Goal: Ask a question: Seek information or help from site administrators or community

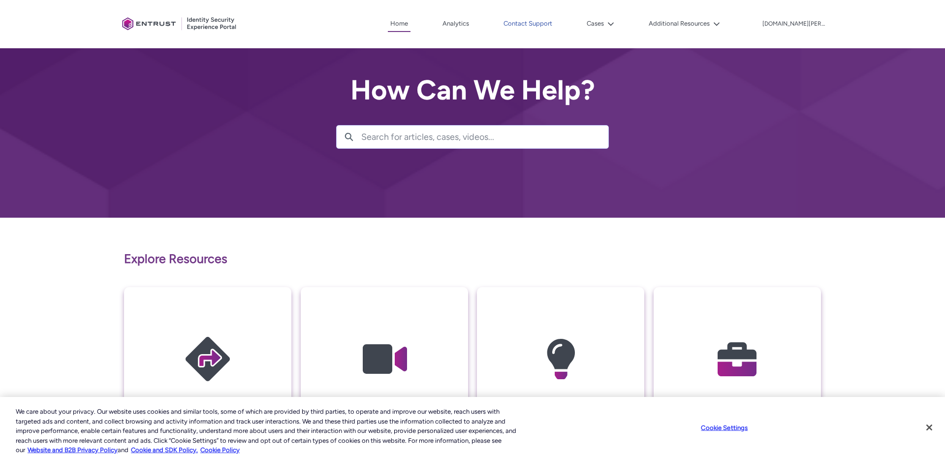
click at [555, 23] on link "Contact Support" at bounding box center [528, 23] width 54 height 15
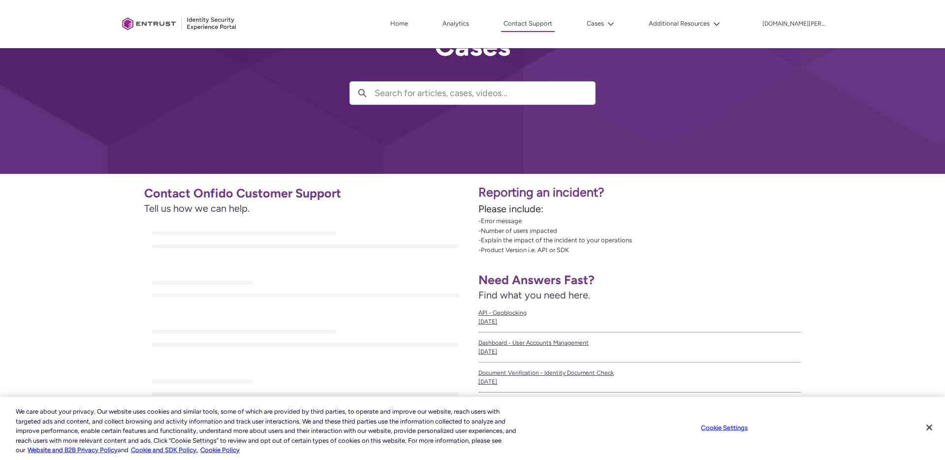
scroll to position [74, 0]
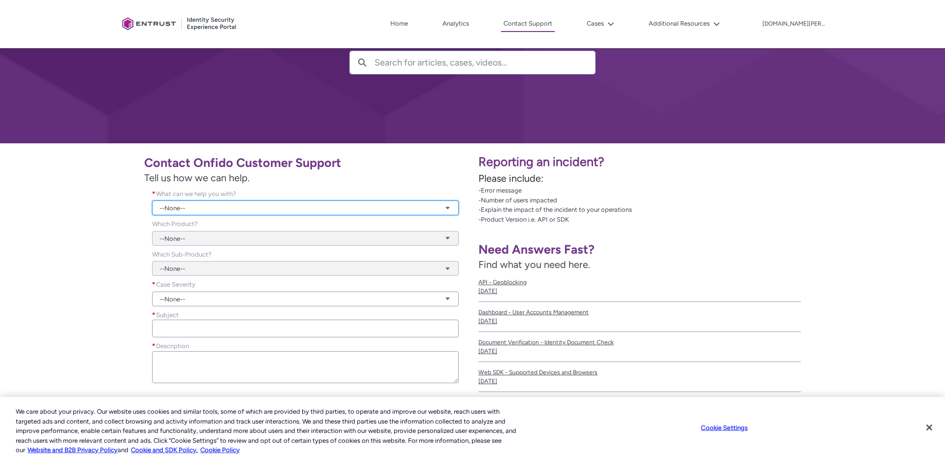
click at [199, 206] on link "--None--" at bounding box center [305, 207] width 307 height 15
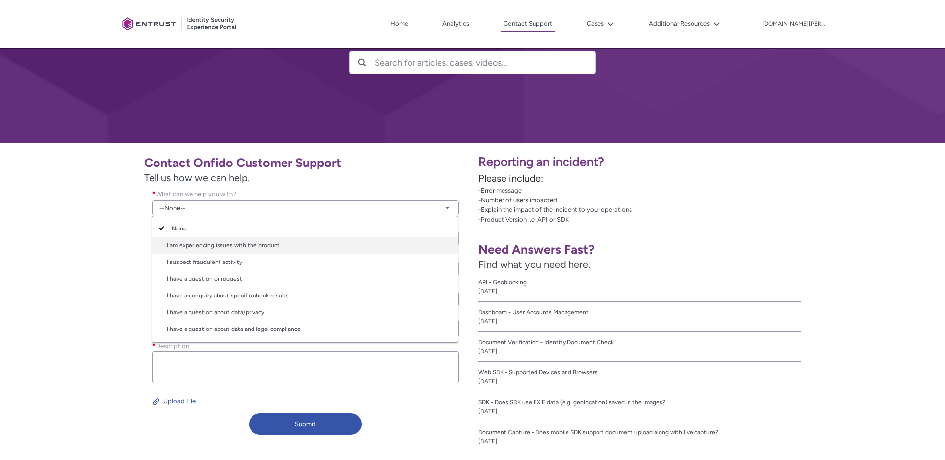
click at [210, 243] on link "I am experiencing issues with the product" at bounding box center [305, 245] width 306 height 17
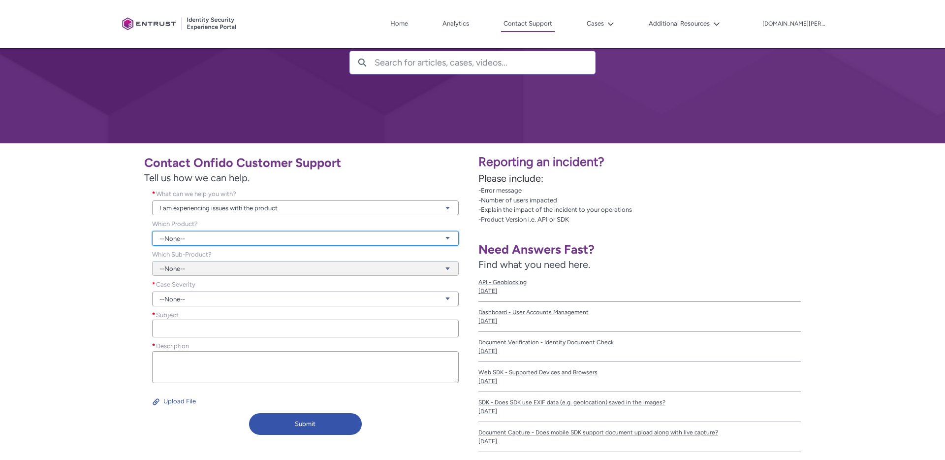
click at [186, 240] on link "--None--" at bounding box center [305, 238] width 307 height 15
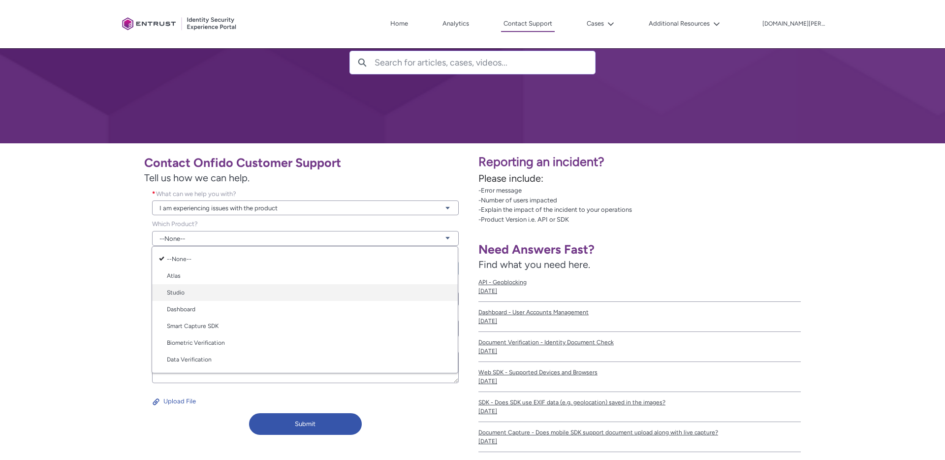
click at [191, 290] on link "Studio" at bounding box center [305, 292] width 306 height 17
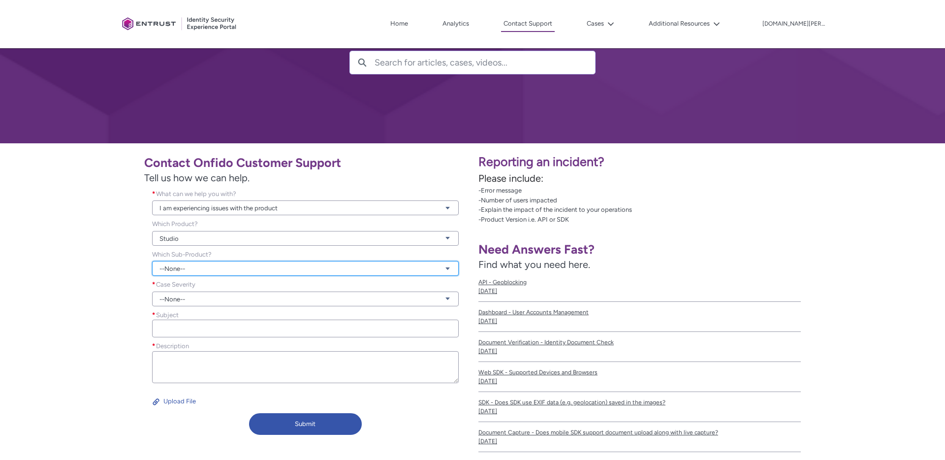
click at [183, 267] on link "--None--" at bounding box center [305, 268] width 307 height 15
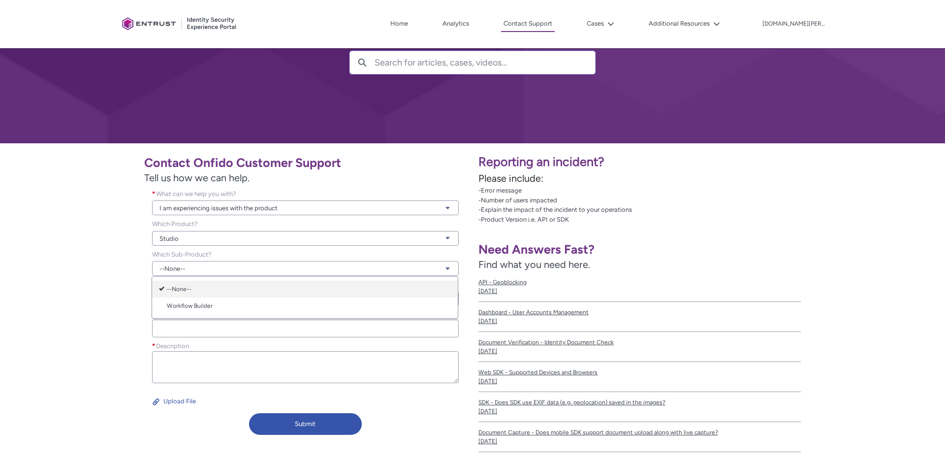
click at [182, 289] on link "--None--" at bounding box center [305, 289] width 306 height 17
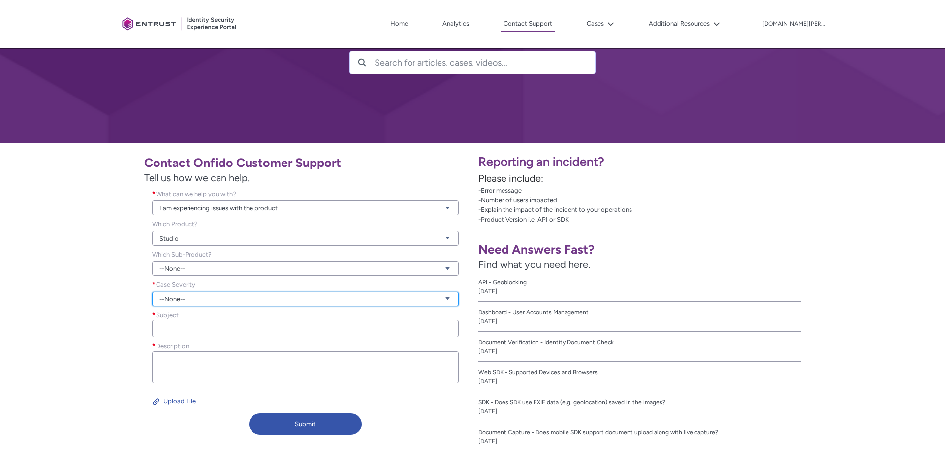
click at [183, 300] on link "--None--" at bounding box center [305, 298] width 307 height 15
click at [187, 354] on link "Urgent" at bounding box center [305, 353] width 306 height 17
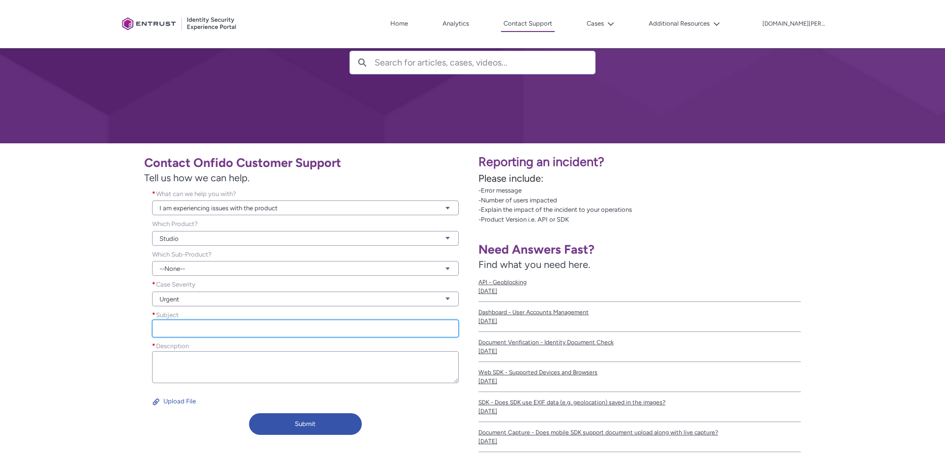
click at [178, 325] on input "Subject *" at bounding box center [305, 329] width 307 height 18
type input "s"
click at [387, 65] on input "Search for articles, cases, videos..." at bounding box center [485, 62] width 221 height 23
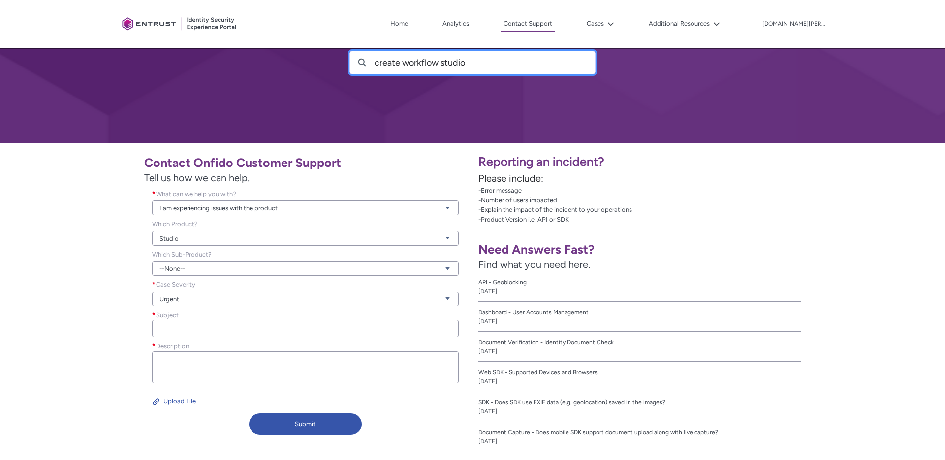
type input "create workflow studio"
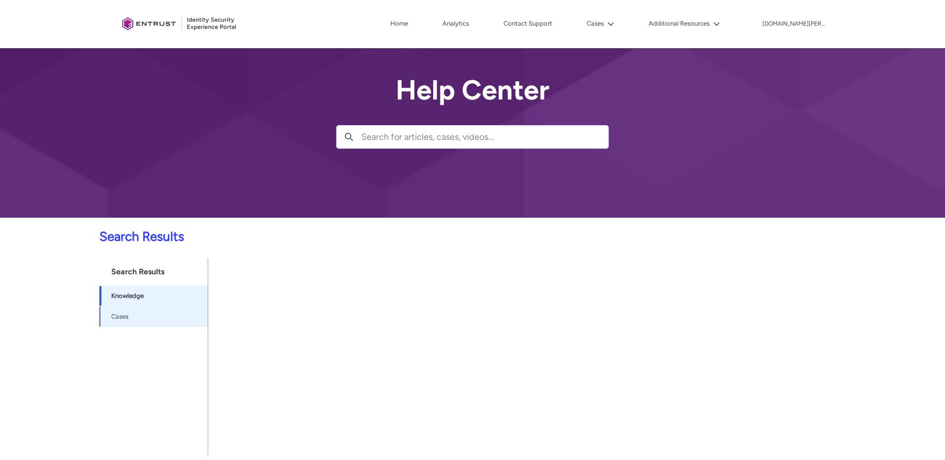
click at [155, 320] on span "Cases -1" at bounding box center [156, 317] width 91 height 12
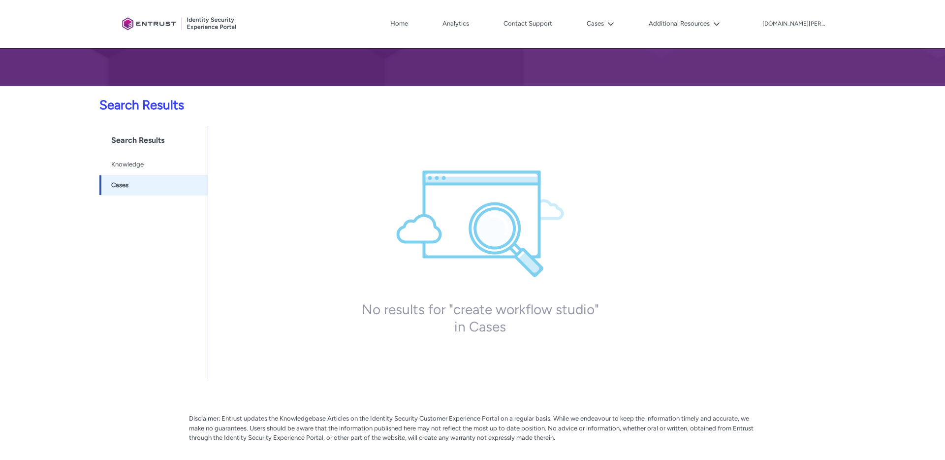
scroll to position [133, 0]
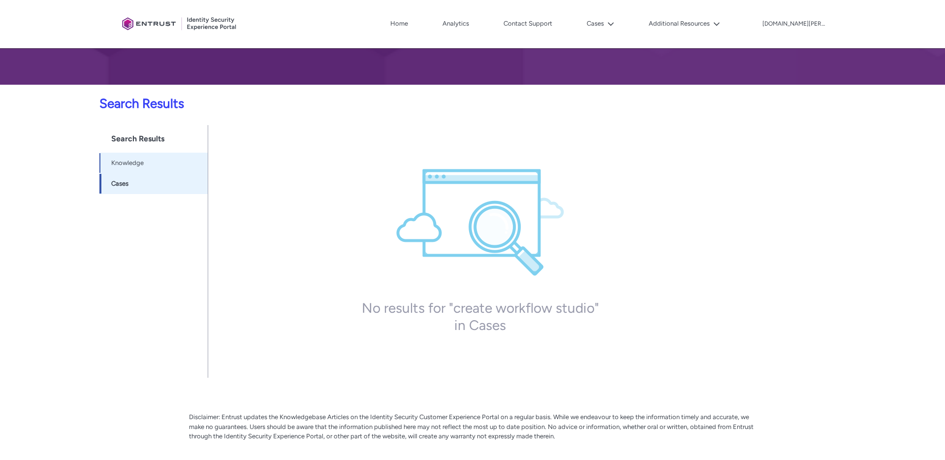
click at [141, 163] on span "Knowledge" at bounding box center [127, 163] width 32 height 10
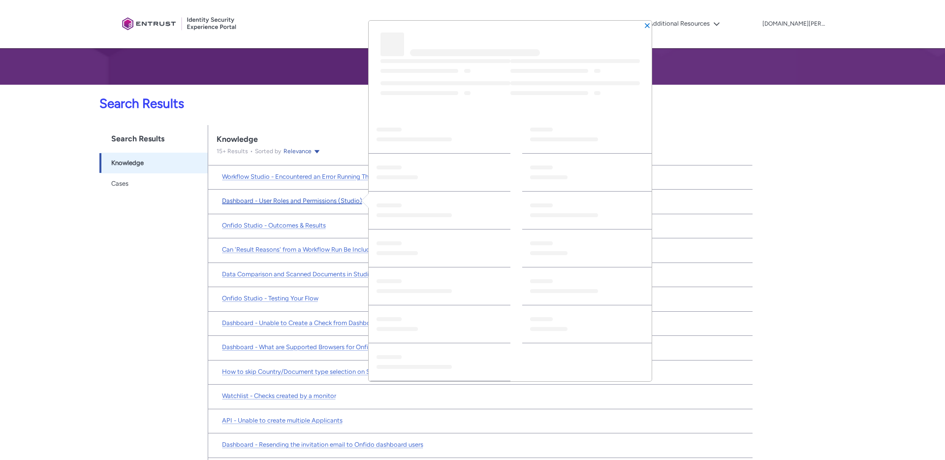
click at [275, 201] on span "Dashboard - User Roles and Permissions (Studio)" at bounding box center [292, 200] width 140 height 7
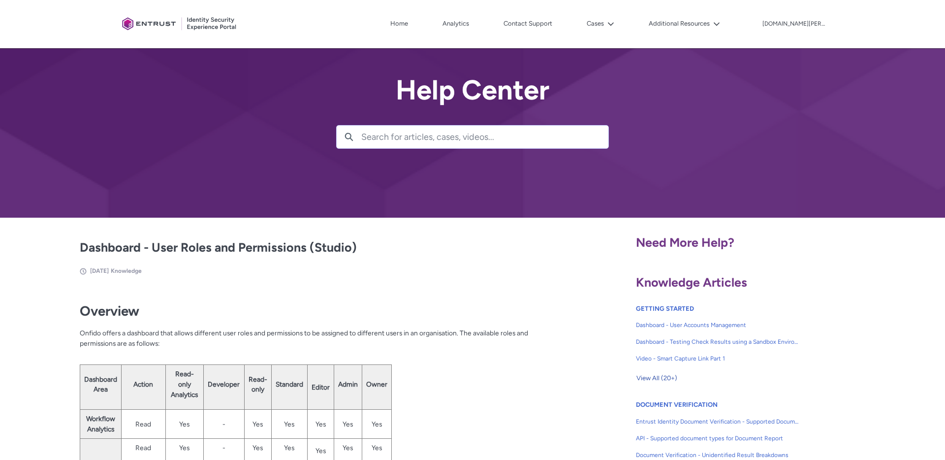
click at [548, 15] on div "Client Portal Home Analytics Contact Support Cases Additional Resources More [D…" at bounding box center [472, 24] width 709 height 48
click at [552, 23] on link "Contact Support" at bounding box center [528, 23] width 54 height 15
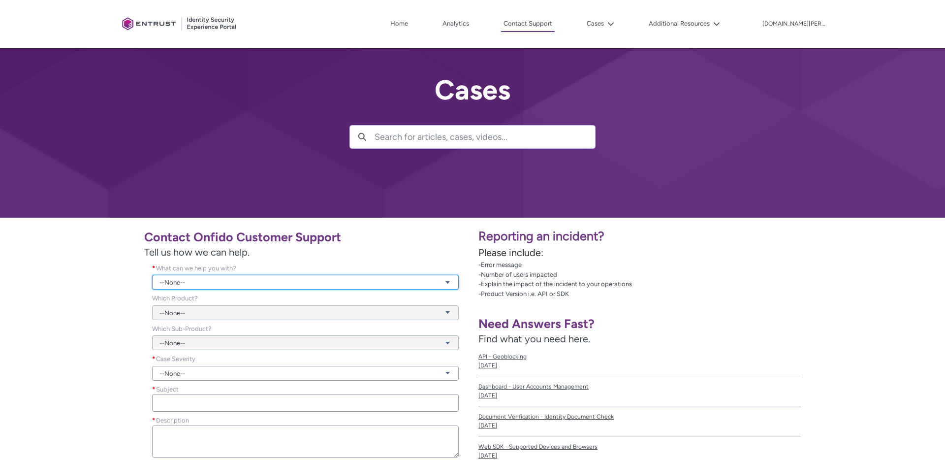
click at [285, 279] on link "--None--" at bounding box center [305, 282] width 307 height 15
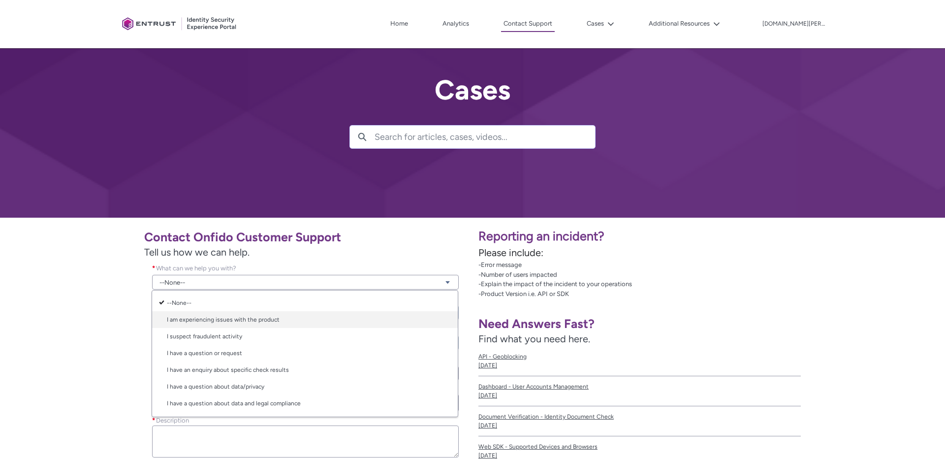
click at [221, 322] on link "I am experiencing issues with the product" at bounding box center [305, 319] width 306 height 17
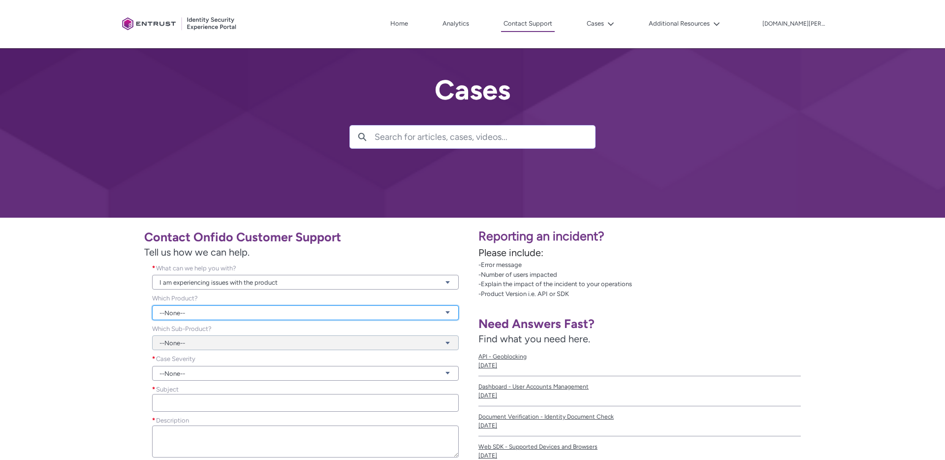
click at [194, 315] on link "--None--" at bounding box center [305, 312] width 307 height 15
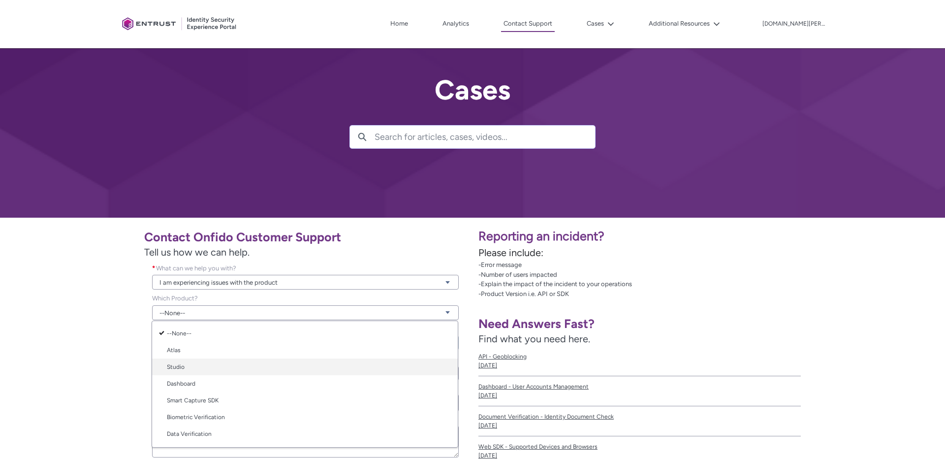
click at [190, 367] on link "Studio" at bounding box center [305, 366] width 306 height 17
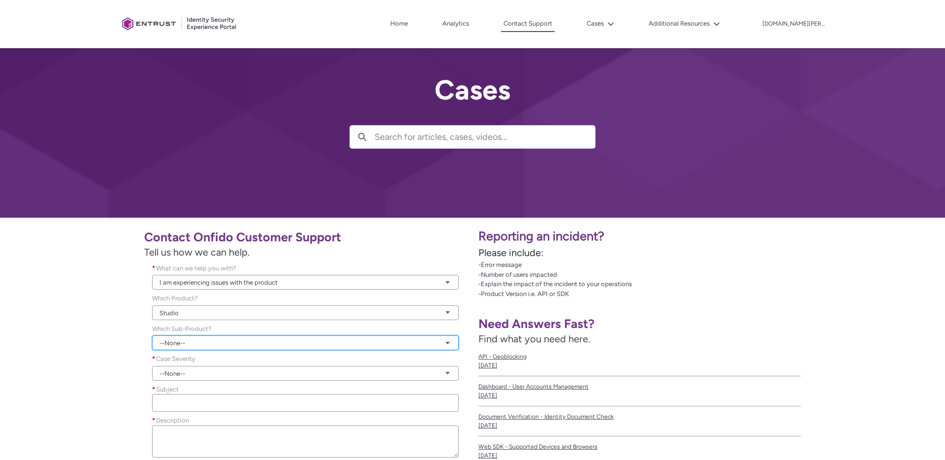
click at [190, 349] on link "--None--" at bounding box center [305, 342] width 307 height 15
click at [102, 387] on div "Contact Onfido Customer Support Tell us how we can help. What can we help you w…" at bounding box center [236, 369] width 461 height 290
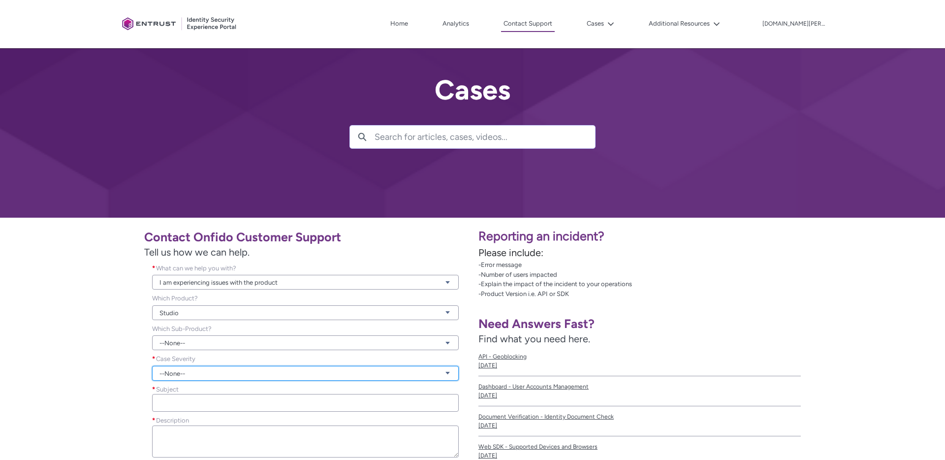
click at [189, 374] on link "--None--" at bounding box center [305, 373] width 307 height 15
click at [188, 423] on link "Urgent" at bounding box center [305, 427] width 306 height 17
click at [179, 374] on link "Urgent" at bounding box center [305, 373] width 307 height 15
click at [179, 373] on link "Urgent" at bounding box center [305, 373] width 307 height 15
click at [178, 405] on input "Subject *" at bounding box center [305, 403] width 307 height 18
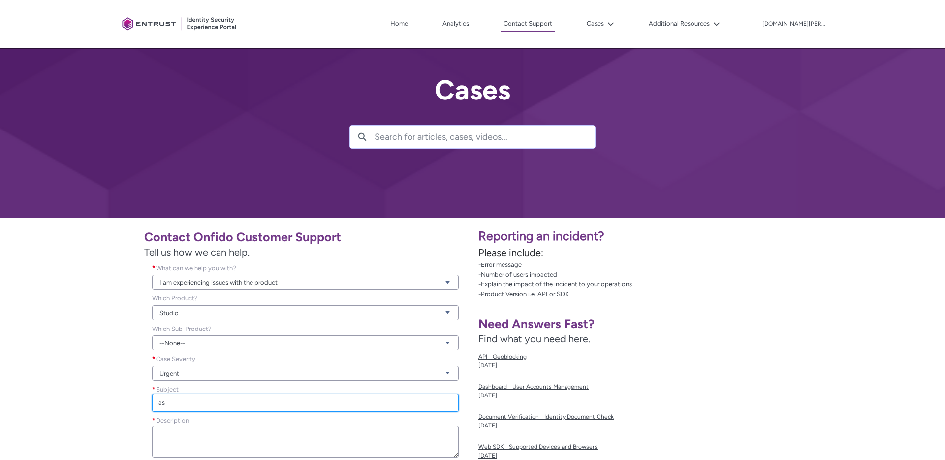
type input "a"
type input "I"
type input "N"
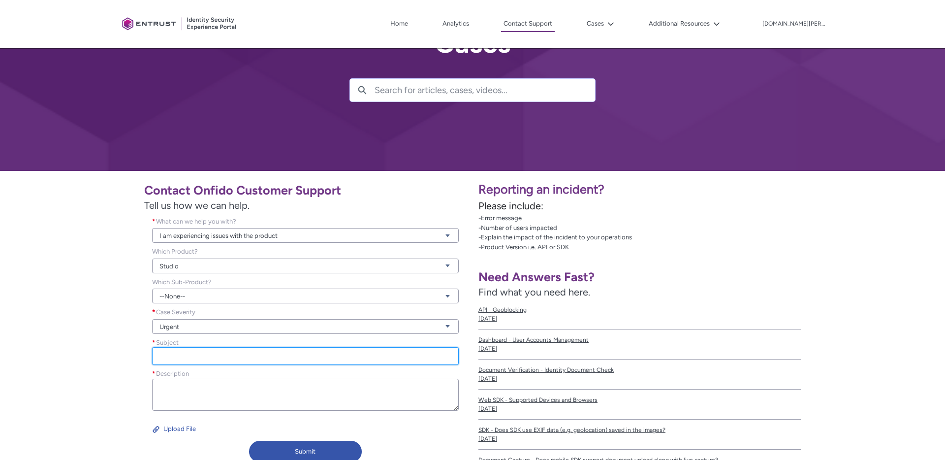
scroll to position [61, 0]
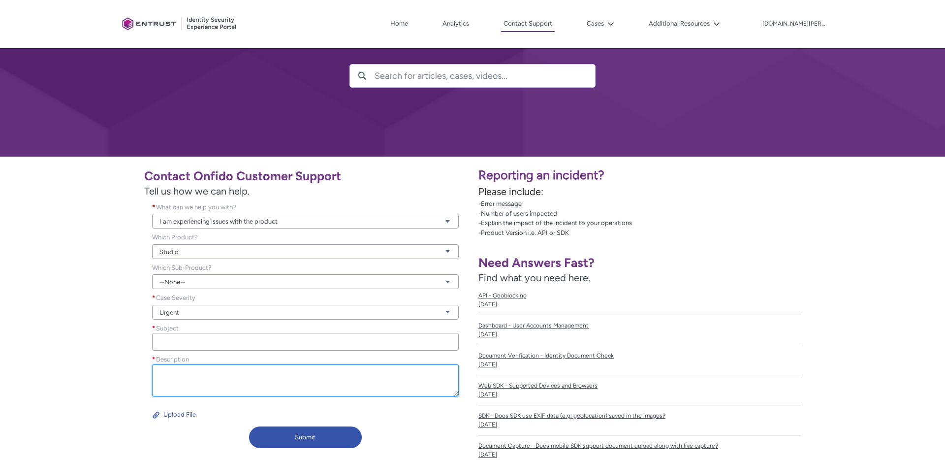
click at [175, 373] on textarea "Description *" at bounding box center [305, 380] width 307 height 32
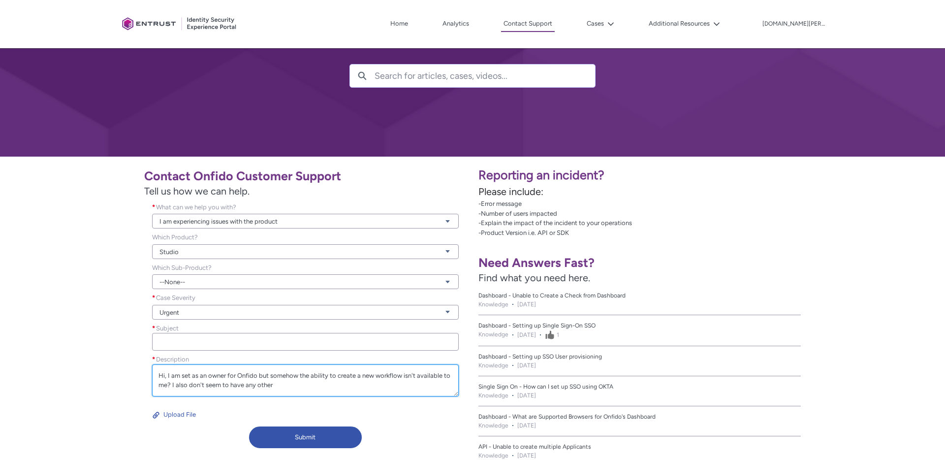
click at [258, 376] on textarea "Hi, I am set as an owner for Onfido but somehow the ability to create a new wor…" at bounding box center [305, 380] width 307 height 32
click at [314, 387] on textarea "Hi, I am set as an owner for Onfido at my org, but somehow the ability to creat…" at bounding box center [305, 380] width 307 height 32
click at [326, 389] on textarea "Hi, I am set as an owner for Onfido at my org, but somehow the ability to creat…" at bounding box center [305, 380] width 307 height 32
click at [378, 383] on textarea "Hi, I am set as an owner for Onfido at my org, but somehow the ability to creat…" at bounding box center [305, 380] width 307 height 32
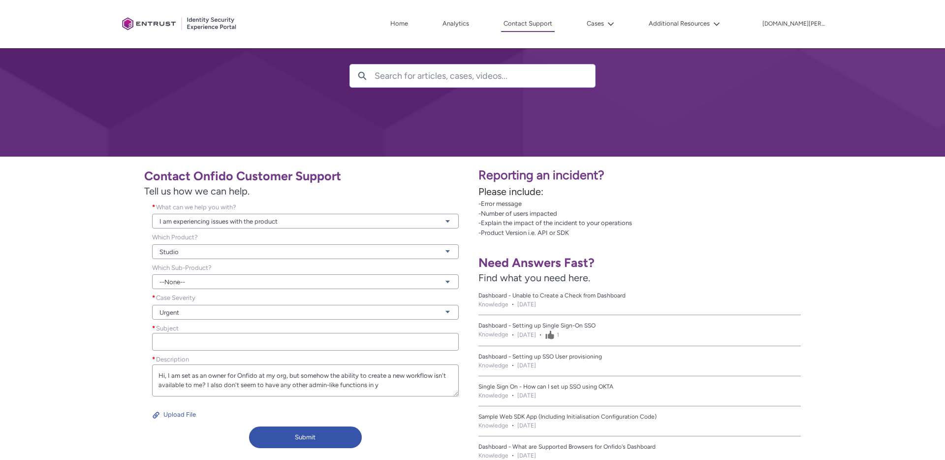
click at [534, 294] on span "Dashboard - Unable to Create a Check from Dashboard" at bounding box center [640, 295] width 323 height 9
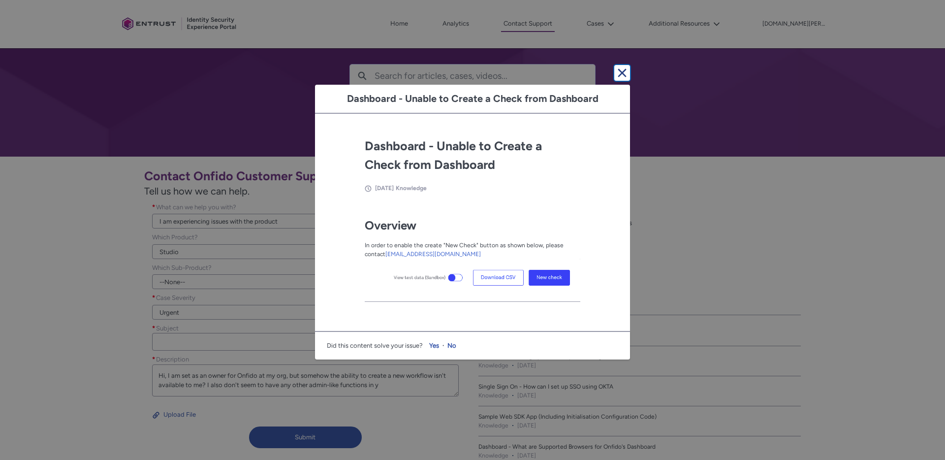
click at [623, 76] on lightning-primitive-icon "button" at bounding box center [622, 73] width 12 height 12
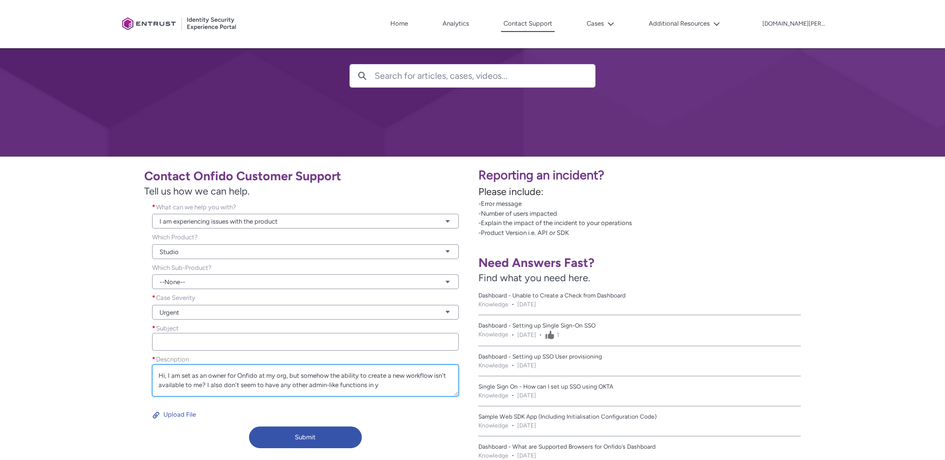
click at [381, 387] on textarea "Hi, I am set as an owner for Onfido at my org, but somehow the ability to creat…" at bounding box center [305, 380] width 307 height 32
type textarea "Hi, I am set as an owner for Onfido at my org, but somehow the ability to creat…"
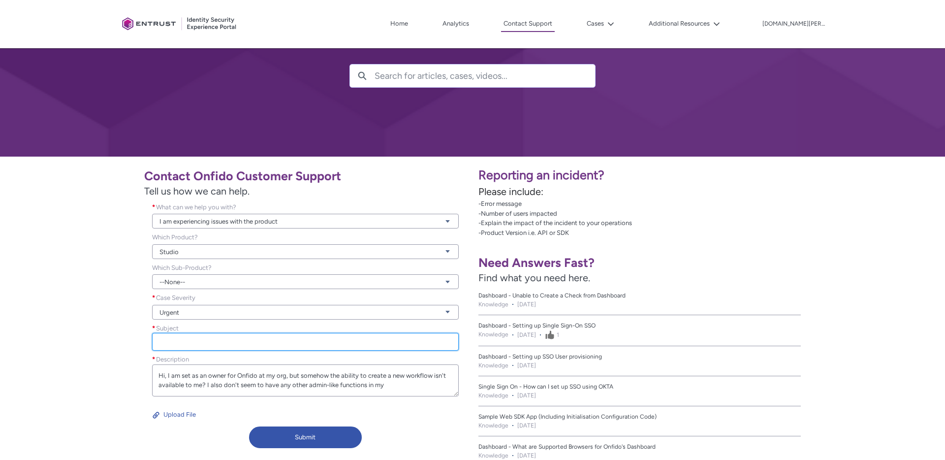
click at [174, 342] on input "Subject *" at bounding box center [305, 342] width 307 height 18
type input "No admin/owner like feature in my dashboard; cannot create workflow in Studio"
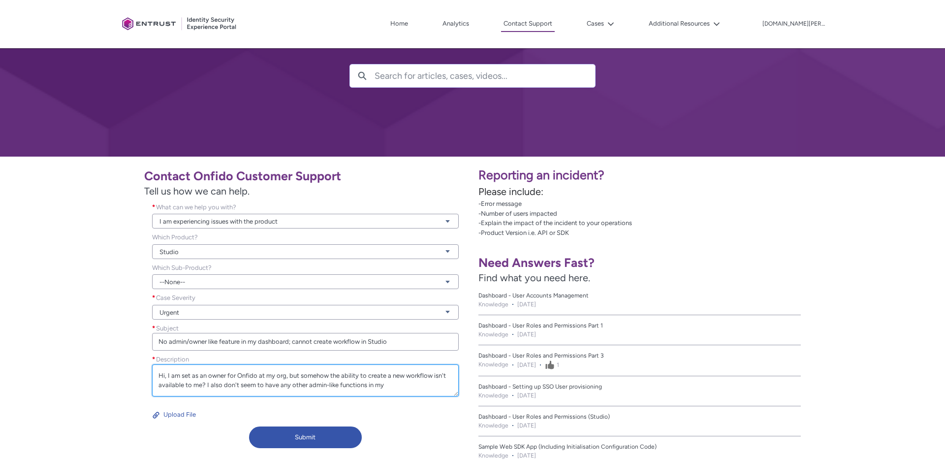
click at [394, 388] on textarea "Hi, I am set as an owner for Onfido at my org, but somehow the ability to creat…" at bounding box center [305, 380] width 307 height 32
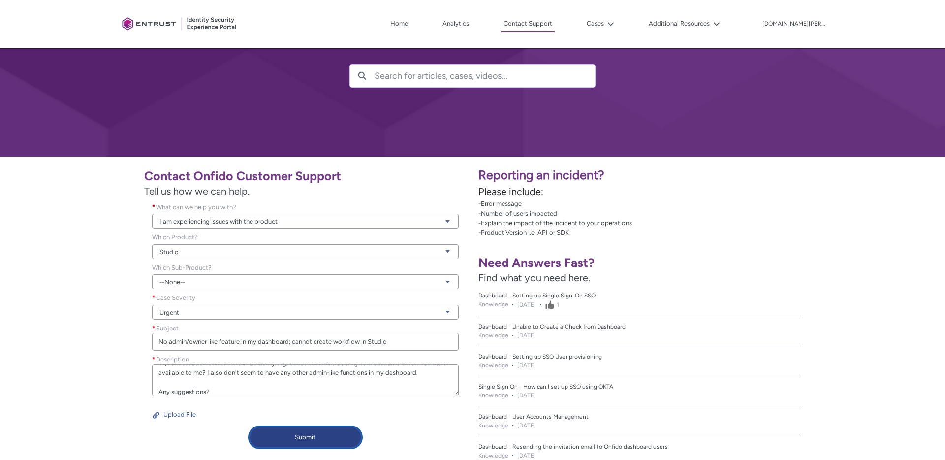
type textarea "Hi, I am set as an owner for Onfido at my org, but somehow the ability to creat…"
click at [325, 436] on button "Submit" at bounding box center [305, 437] width 113 height 22
